Goal: Check status: Check status

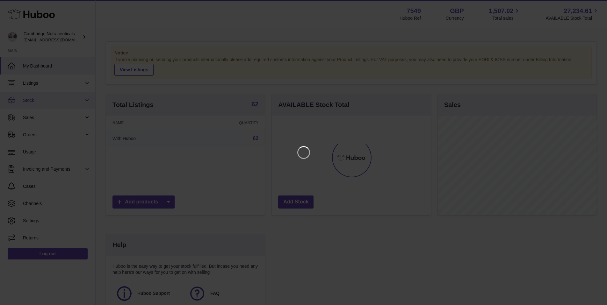
scroll to position [99, 160]
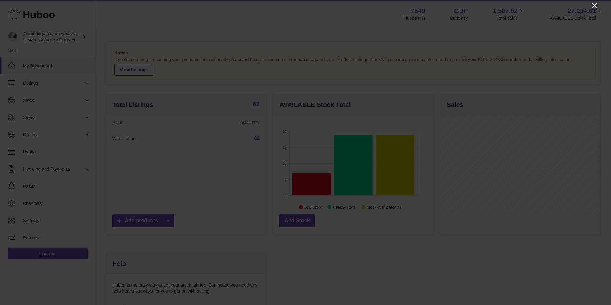
click at [595, 7] on icon "Close" at bounding box center [595, 6] width 8 height 8
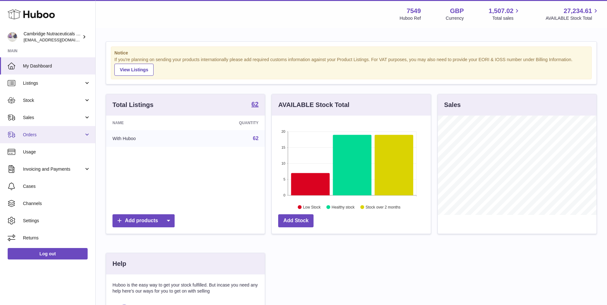
click at [64, 133] on span "Orders" at bounding box center [53, 135] width 61 height 6
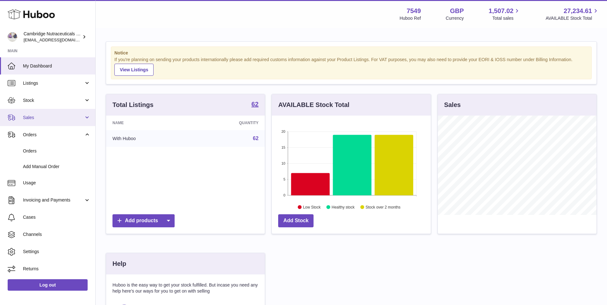
click at [60, 121] on link "Sales" at bounding box center [47, 117] width 95 height 17
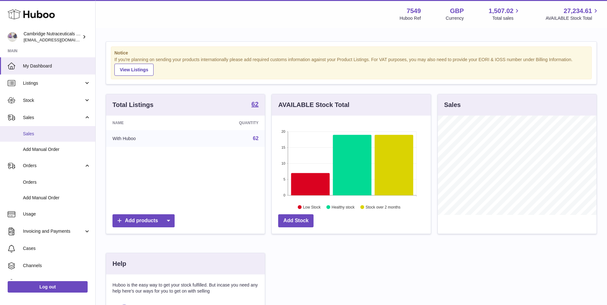
click at [49, 132] on span "Sales" at bounding box center [56, 134] width 67 height 6
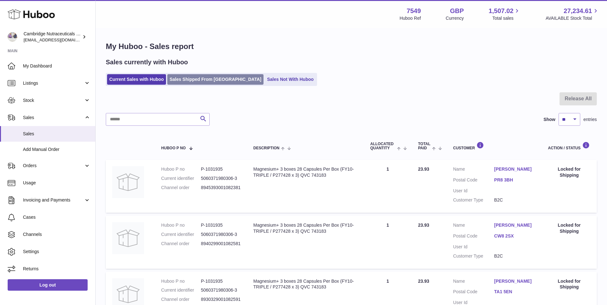
click at [184, 79] on link "Sales Shipped From [GEOGRAPHIC_DATA]" at bounding box center [215, 79] width 96 height 11
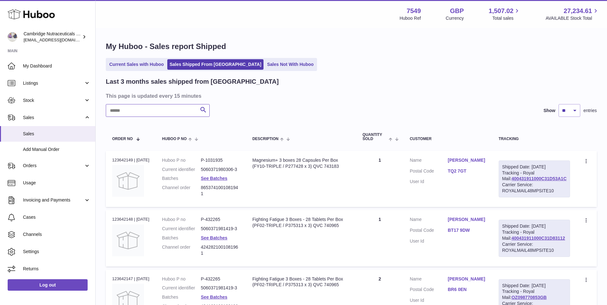
click at [148, 111] on input "text" at bounding box center [158, 110] width 104 height 13
paste input "*******"
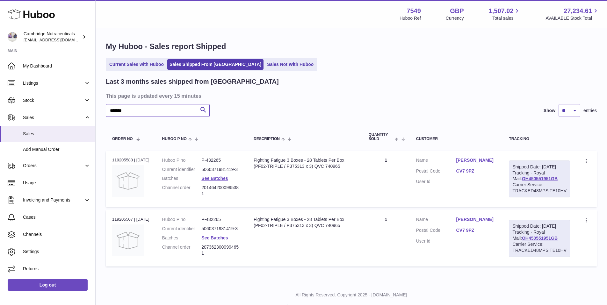
type input "*******"
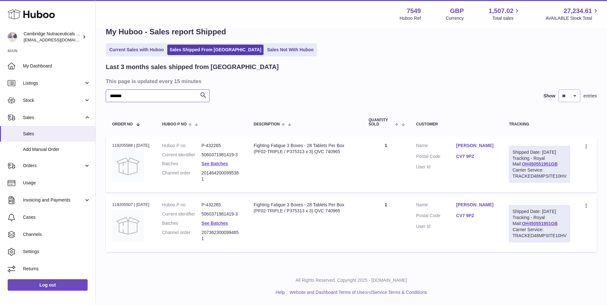
scroll to position [27, 0]
click at [536, 223] on link "OH450551951GB" at bounding box center [539, 223] width 36 height 5
